Goal: Task Accomplishment & Management: Manage account settings

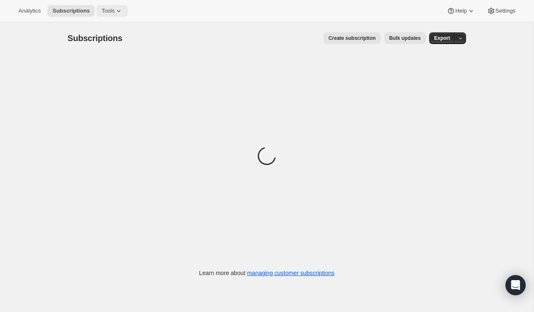
click at [114, 13] on span "Tools" at bounding box center [107, 11] width 13 height 7
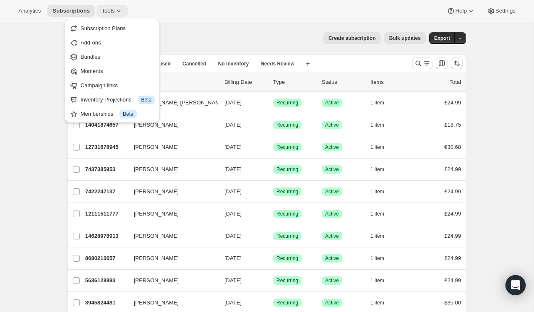
click at [107, 10] on span "Tools" at bounding box center [107, 11] width 13 height 7
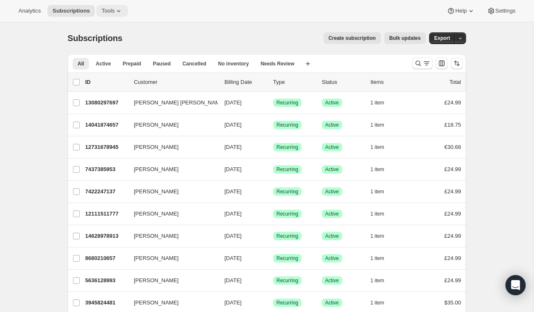
click at [107, 10] on span "Tools" at bounding box center [107, 11] width 13 height 7
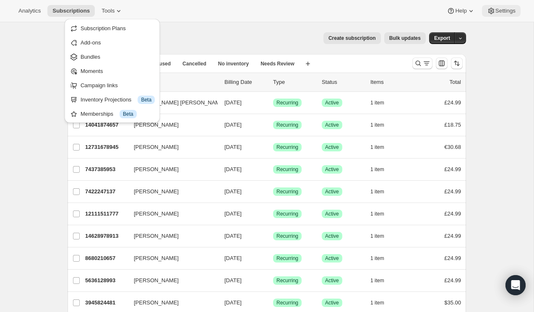
click at [500, 8] on span "Settings" at bounding box center [505, 11] width 20 height 7
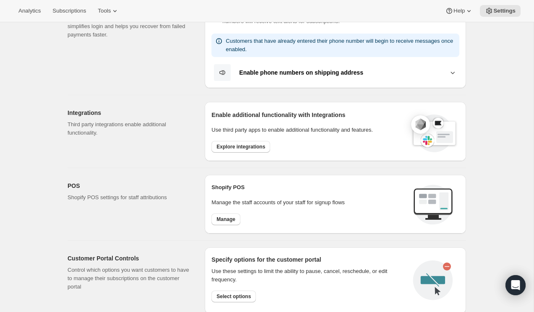
scroll to position [208, 0]
click at [255, 150] on button "Explore integrations" at bounding box center [240, 146] width 59 height 12
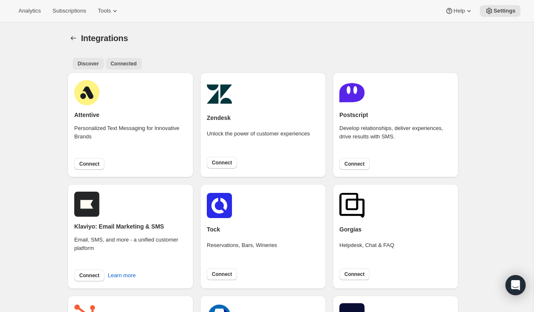
click at [127, 67] on span "Connected" at bounding box center [124, 63] width 26 height 7
